Goal: Task Accomplishment & Management: Use online tool/utility

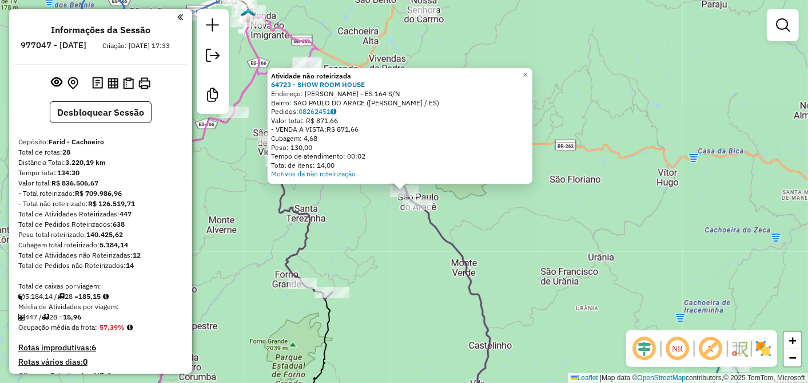
scroll to position [771, 0]
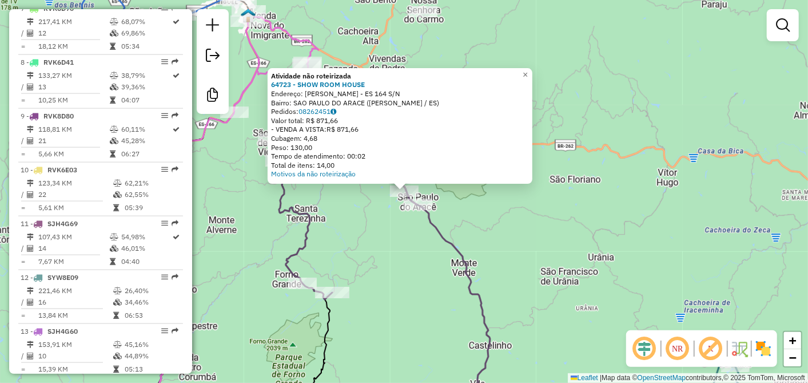
click at [368, 217] on div "Atividade não roteirizada 64723 - SHOW ROOM HOUSE Endereço: [PERSON_NAME] - ES …" at bounding box center [404, 191] width 808 height 383
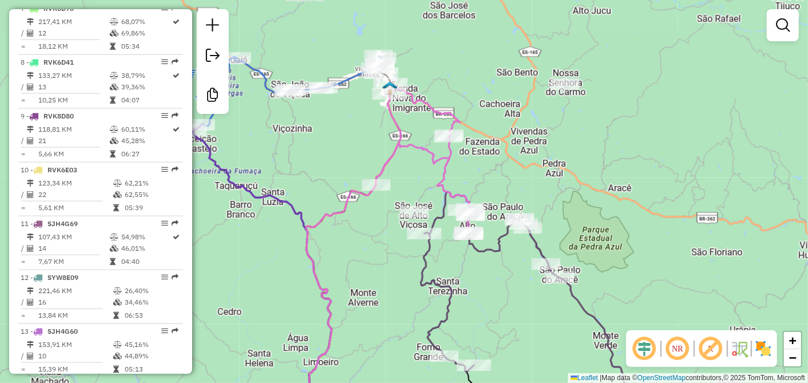
drag, startPoint x: 363, startPoint y: 216, endPoint x: 505, endPoint y: 288, distance: 159.4
click at [505, 288] on div "Janela de atendimento Grade de atendimento Capacidade Transportadoras Veículos …" at bounding box center [404, 191] width 808 height 383
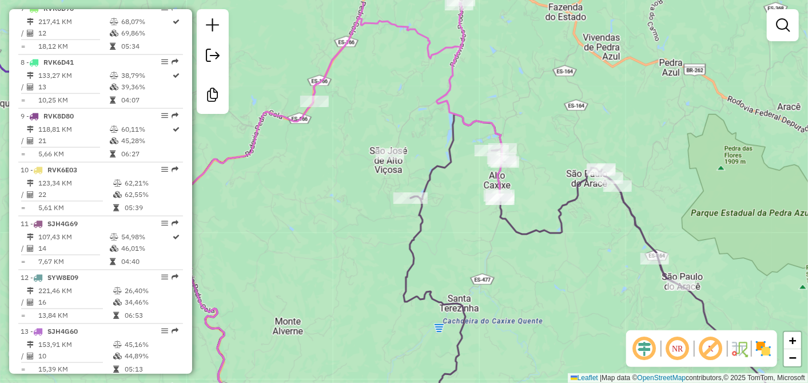
drag, startPoint x: 463, startPoint y: 224, endPoint x: 499, endPoint y: 287, distance: 72.5
click at [499, 287] on div "Janela de atendimento Grade de atendimento Capacidade Transportadoras Veículos …" at bounding box center [404, 191] width 808 height 383
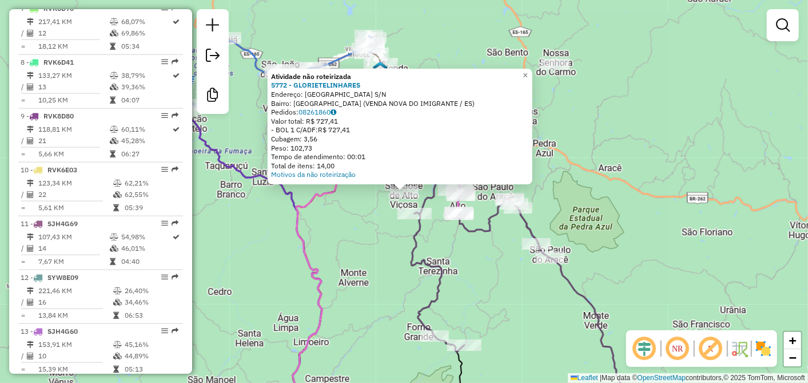
click at [386, 255] on div "Atividade não roteirizada 5772 - GLORIETELINHARES Endereço: [GEOGRAPHIC_DATA] S…" at bounding box center [404, 191] width 808 height 383
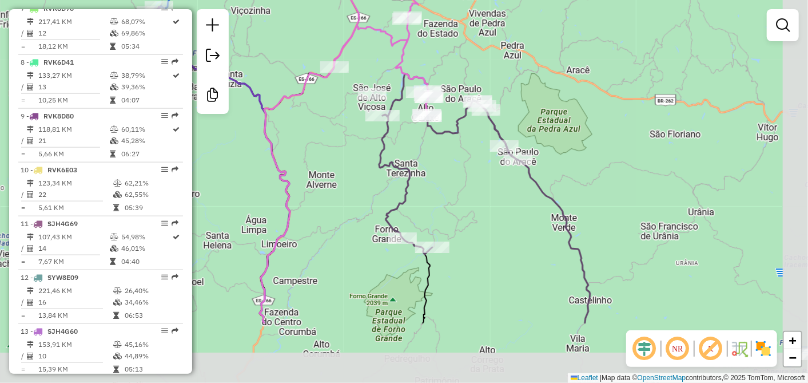
drag, startPoint x: 398, startPoint y: 273, endPoint x: 365, endPoint y: 176, distance: 102.4
click at [365, 176] on div "Janela de atendimento Grade de atendimento Capacidade Transportadoras Veículos …" at bounding box center [404, 191] width 808 height 383
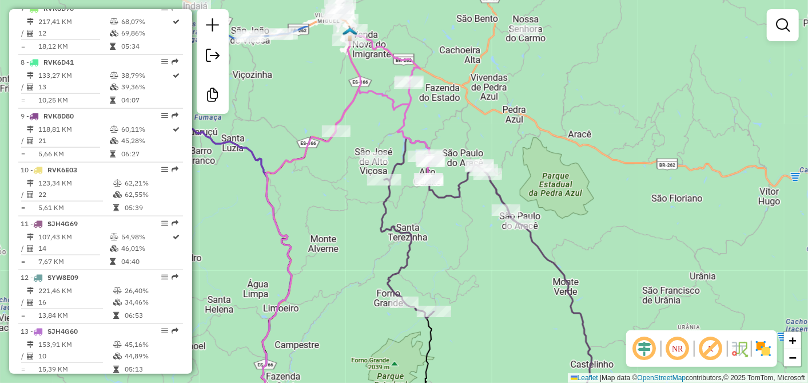
drag, startPoint x: 457, startPoint y: 194, endPoint x: 459, endPoint y: 259, distance: 64.1
click at [459, 259] on div "Janela de atendimento Grade de atendimento Capacidade Transportadoras Veículos …" at bounding box center [404, 191] width 808 height 383
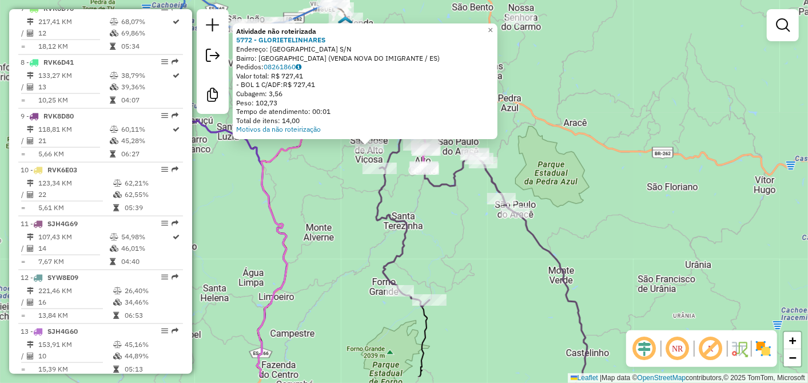
drag, startPoint x: 365, startPoint y: 252, endPoint x: 329, endPoint y: 205, distance: 59.5
click at [329, 205] on div "Atividade não roteirizada 5772 - GLORIETELINHARES Endereço: [GEOGRAPHIC_DATA] S…" at bounding box center [404, 191] width 808 height 383
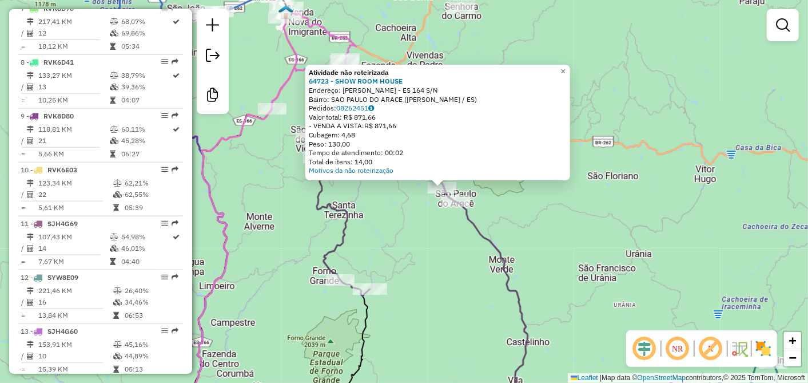
drag, startPoint x: 391, startPoint y: 240, endPoint x: 440, endPoint y: 235, distance: 50.0
click at [440, 235] on div "Atividade não roteirizada 64723 - SHOW ROOM HOUSE Endereço: [PERSON_NAME] - ES …" at bounding box center [404, 191] width 808 height 383
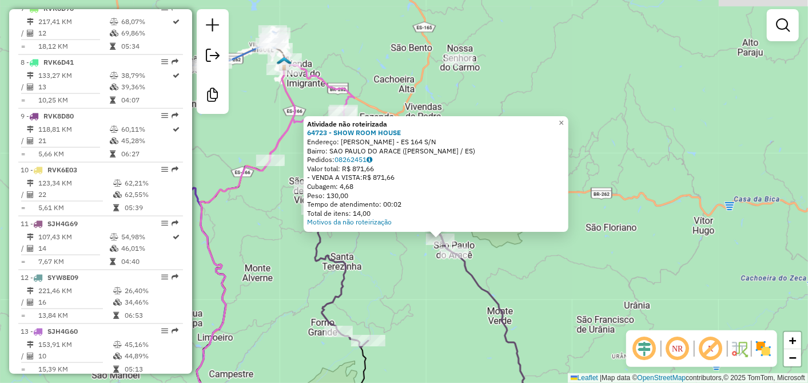
drag, startPoint x: 666, startPoint y: 122, endPoint x: 652, endPoint y: 229, distance: 107.9
click at [658, 238] on div "Atividade não roteirizada 64723 - SHOW ROOM HOUSE Endereço: [PERSON_NAME] - ES …" at bounding box center [404, 191] width 808 height 383
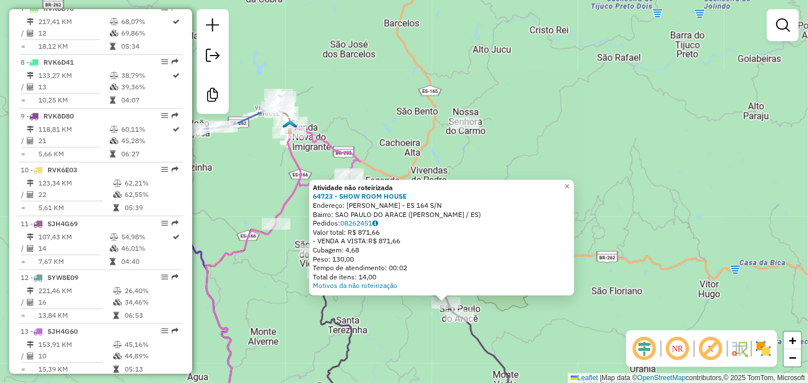
click at [469, 129] on div at bounding box center [465, 122] width 29 height 11
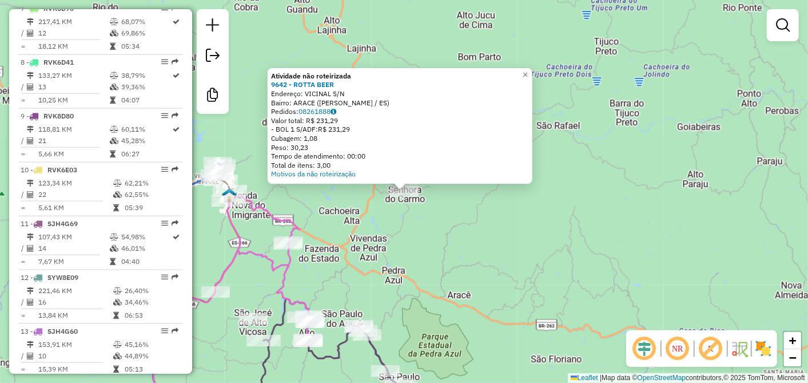
click at [386, 209] on div "Atividade não roteirizada 9642 - ROTTA BEER Endereço: VICINAL S/N Bairro: ARACE…" at bounding box center [404, 191] width 808 height 383
